Goal: Check status: Check status

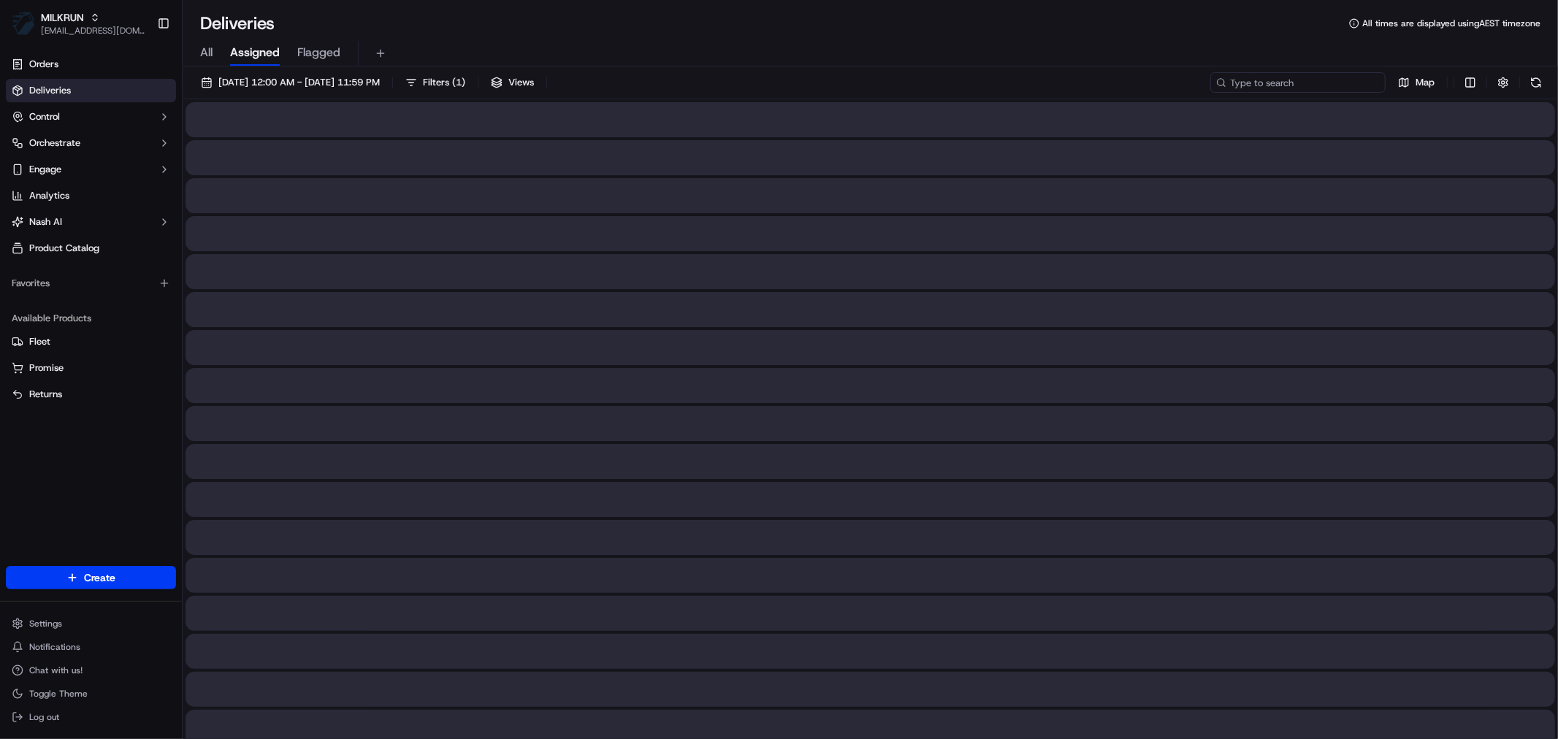
click at [1312, 76] on input at bounding box center [1297, 82] width 175 height 20
paste input "2AAF4"
type input "2AAF4"
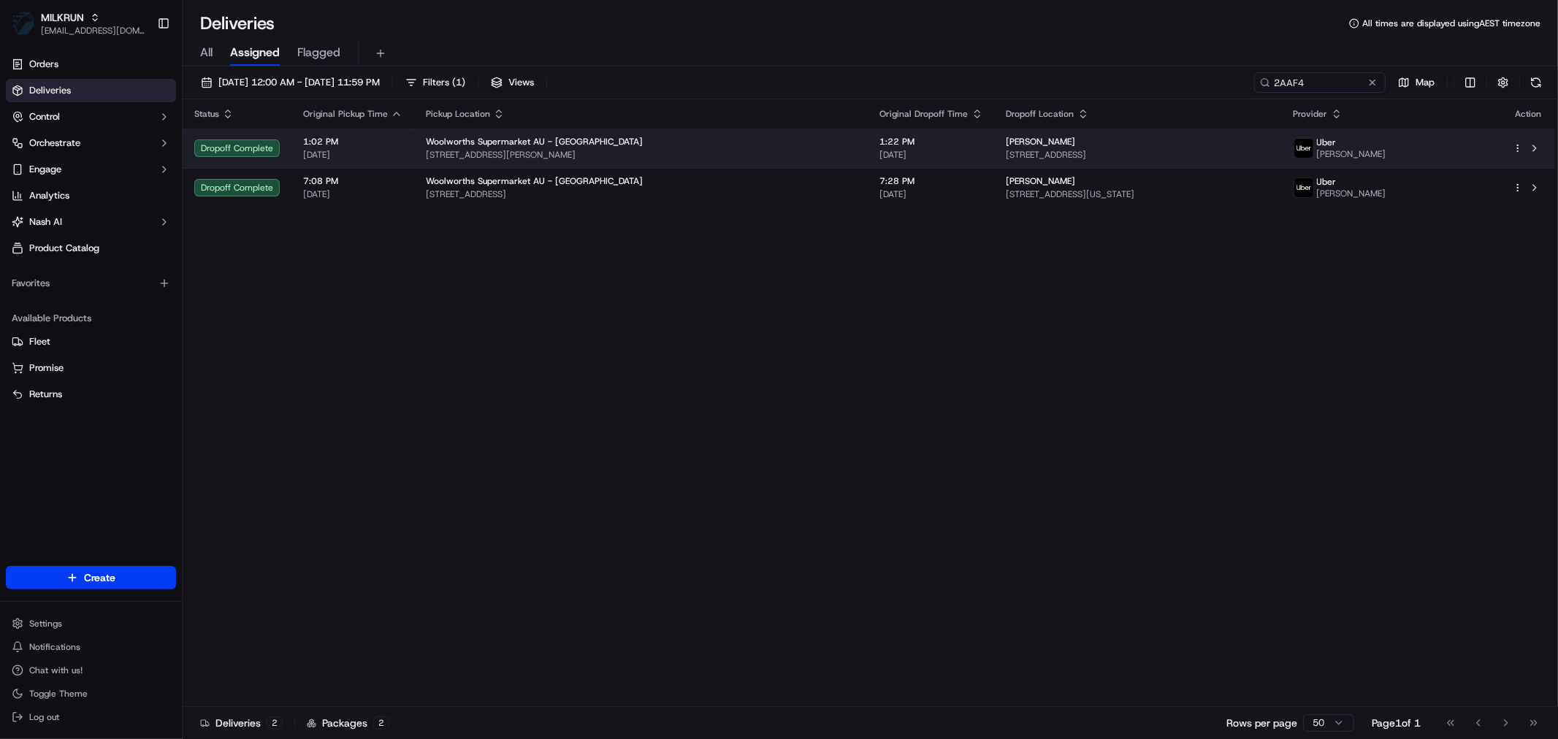
drag, startPoint x: 989, startPoint y: 137, endPoint x: 925, endPoint y: 139, distance: 64.3
click at [995, 139] on td "[PERSON_NAME] [STREET_ADDRESS]" at bounding box center [1138, 148] width 287 height 39
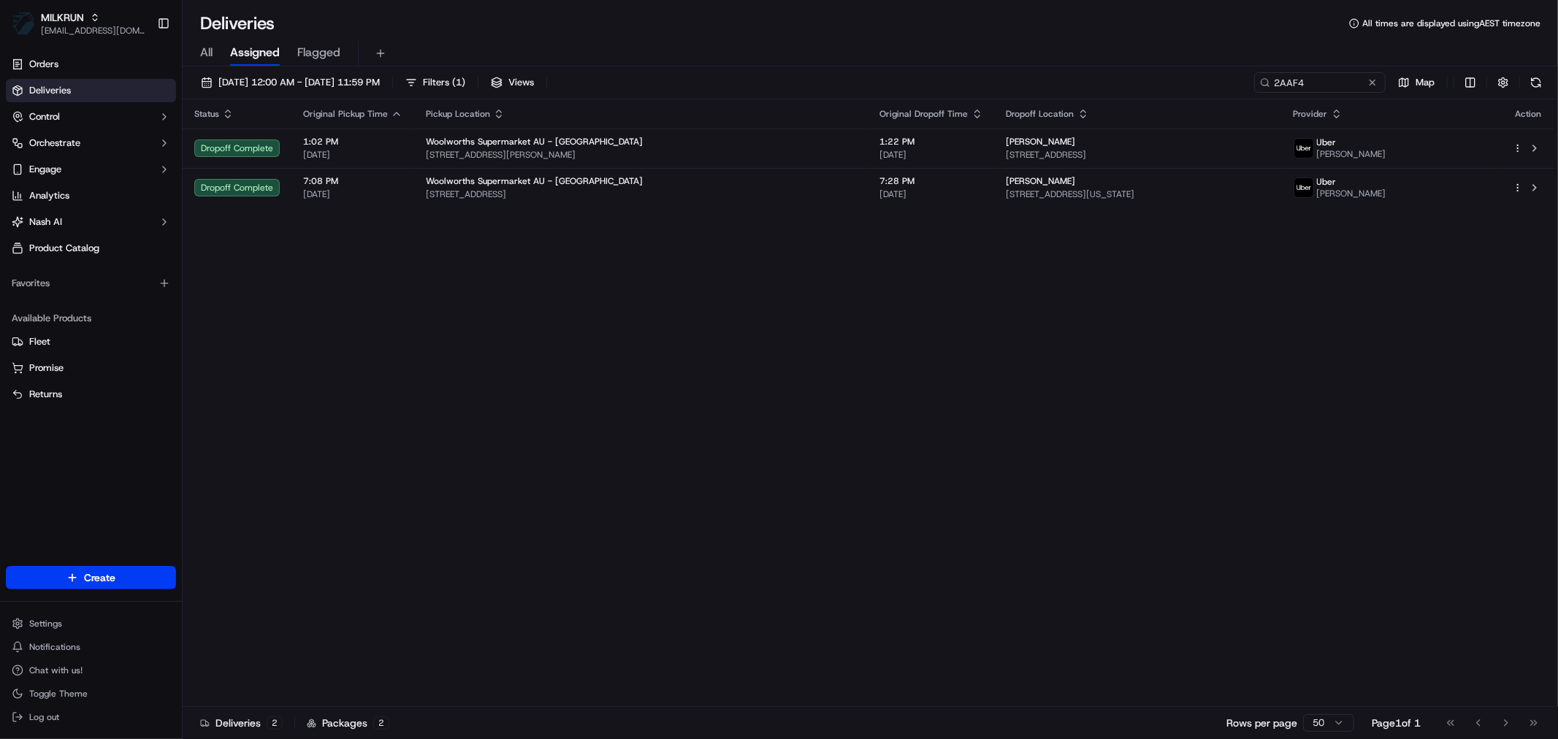
copy span "[PERSON_NAME]"
